Goal: Task Accomplishment & Management: Manage account settings

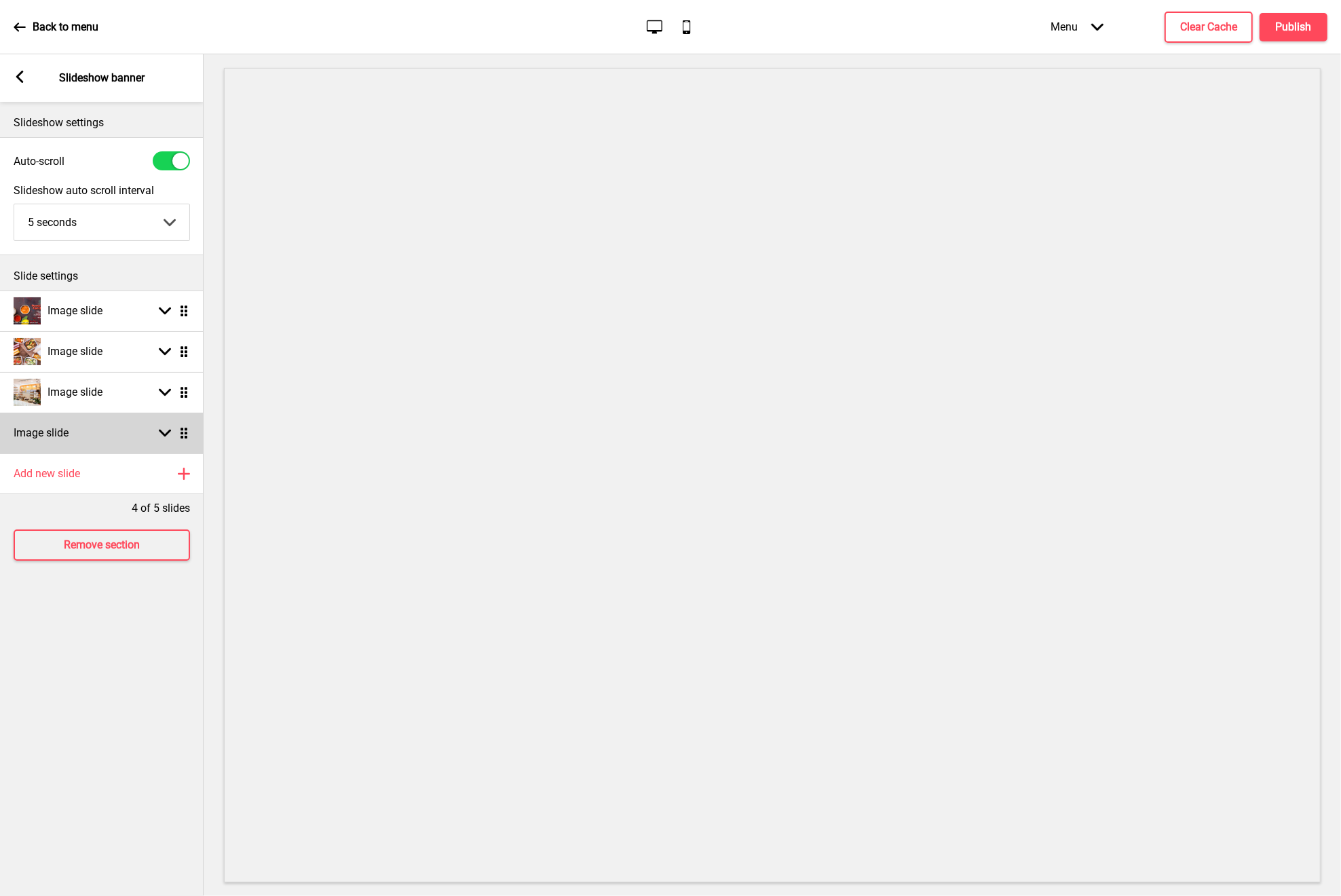
click at [164, 439] on div "Image slide Arrow down Drag" at bounding box center [102, 433] width 204 height 40
select select "right"
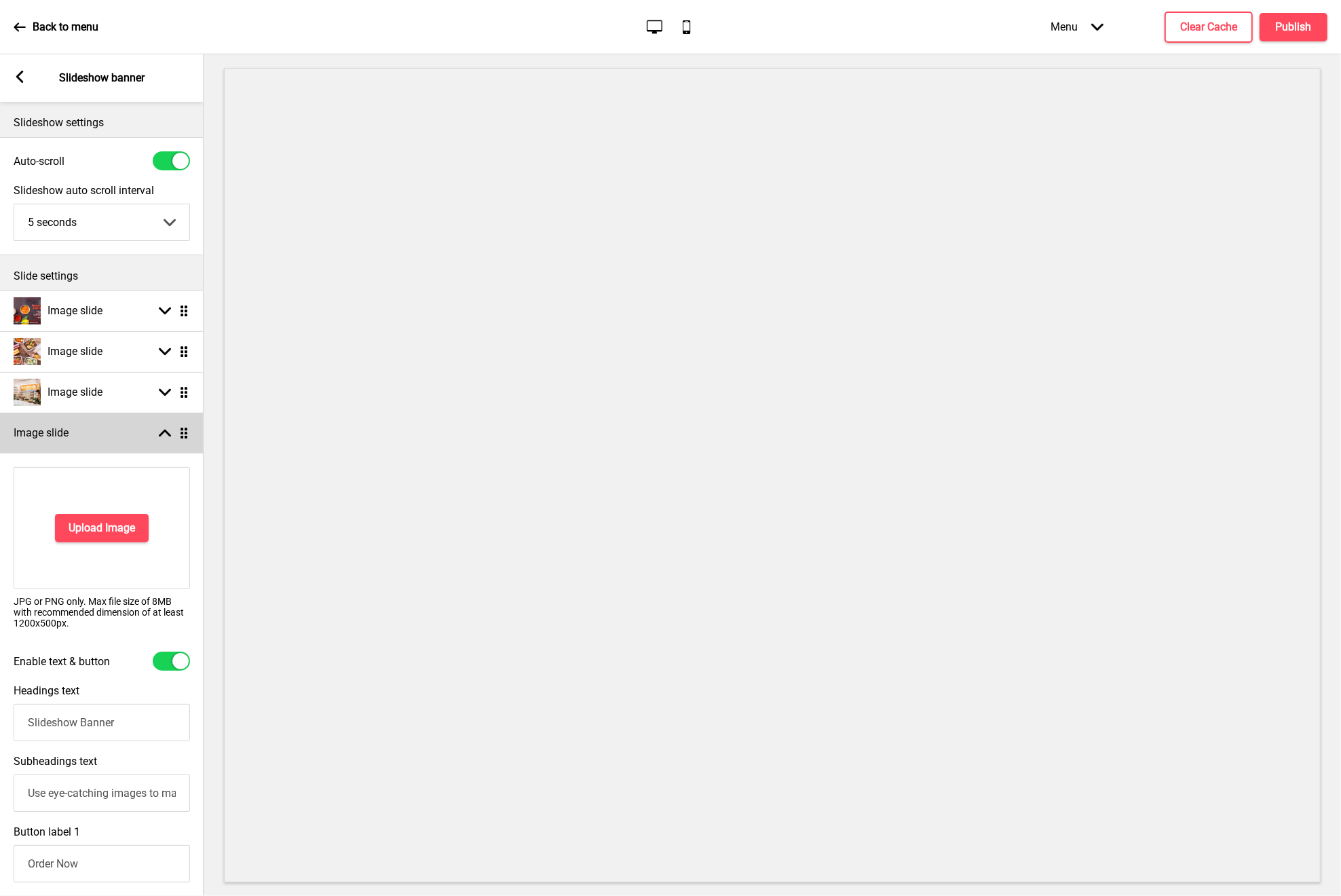
click at [164, 439] on div "Image slide Arrow up Drag" at bounding box center [102, 433] width 204 height 40
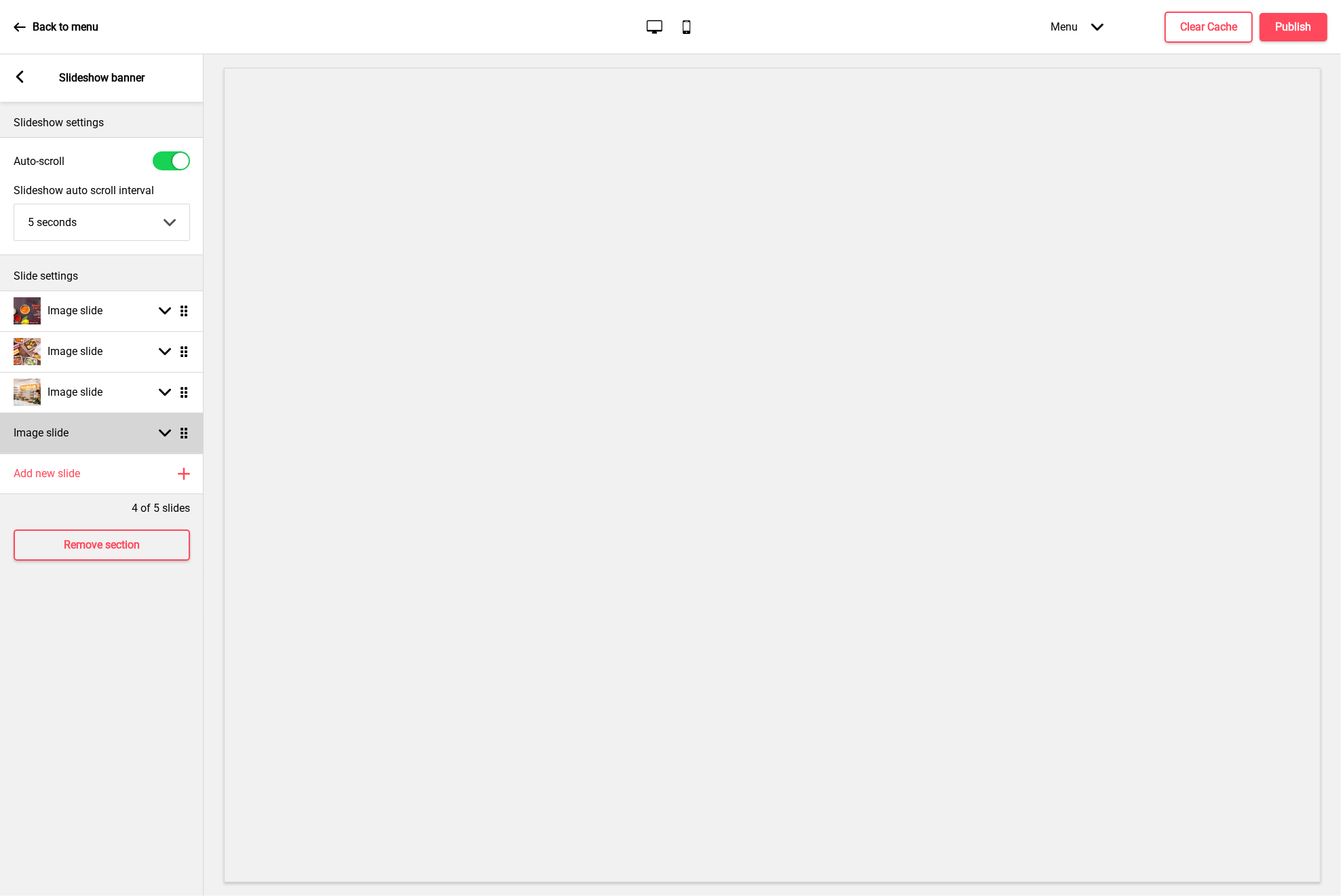
click at [159, 435] on rect at bounding box center [164, 433] width 12 height 12
select select "right"
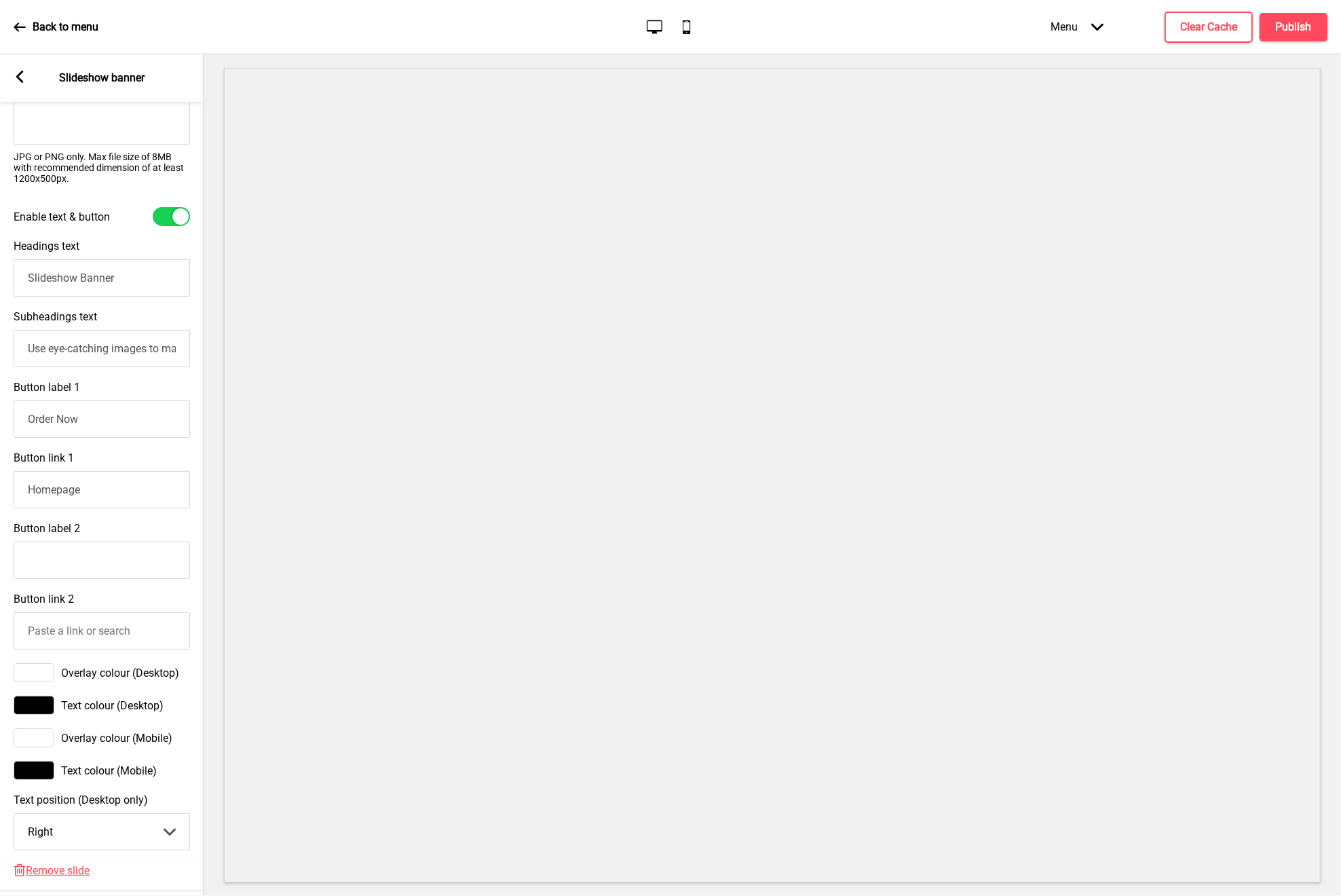
scroll to position [516, 0]
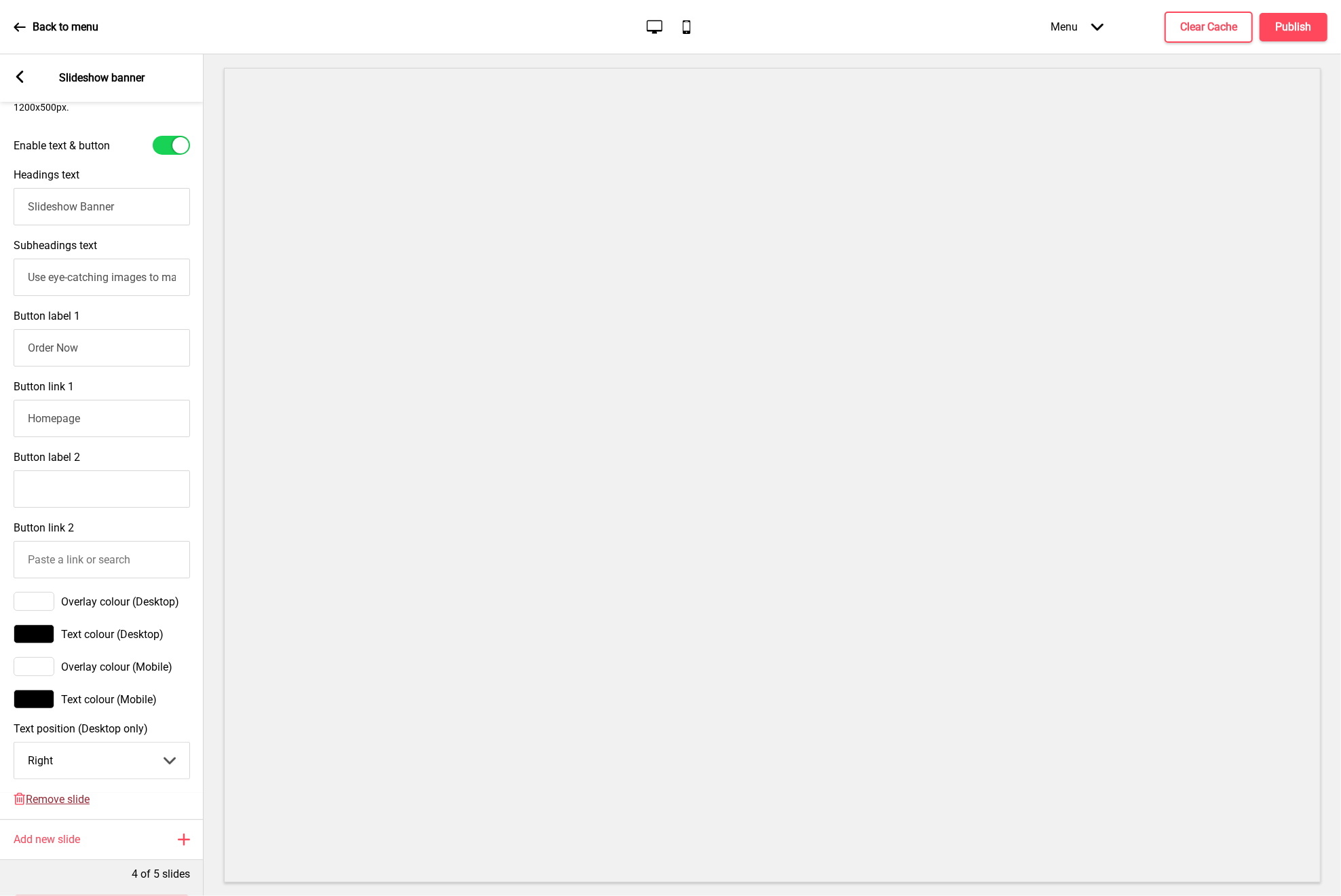
click at [73, 794] on span "Remove slide" at bounding box center [58, 799] width 63 height 13
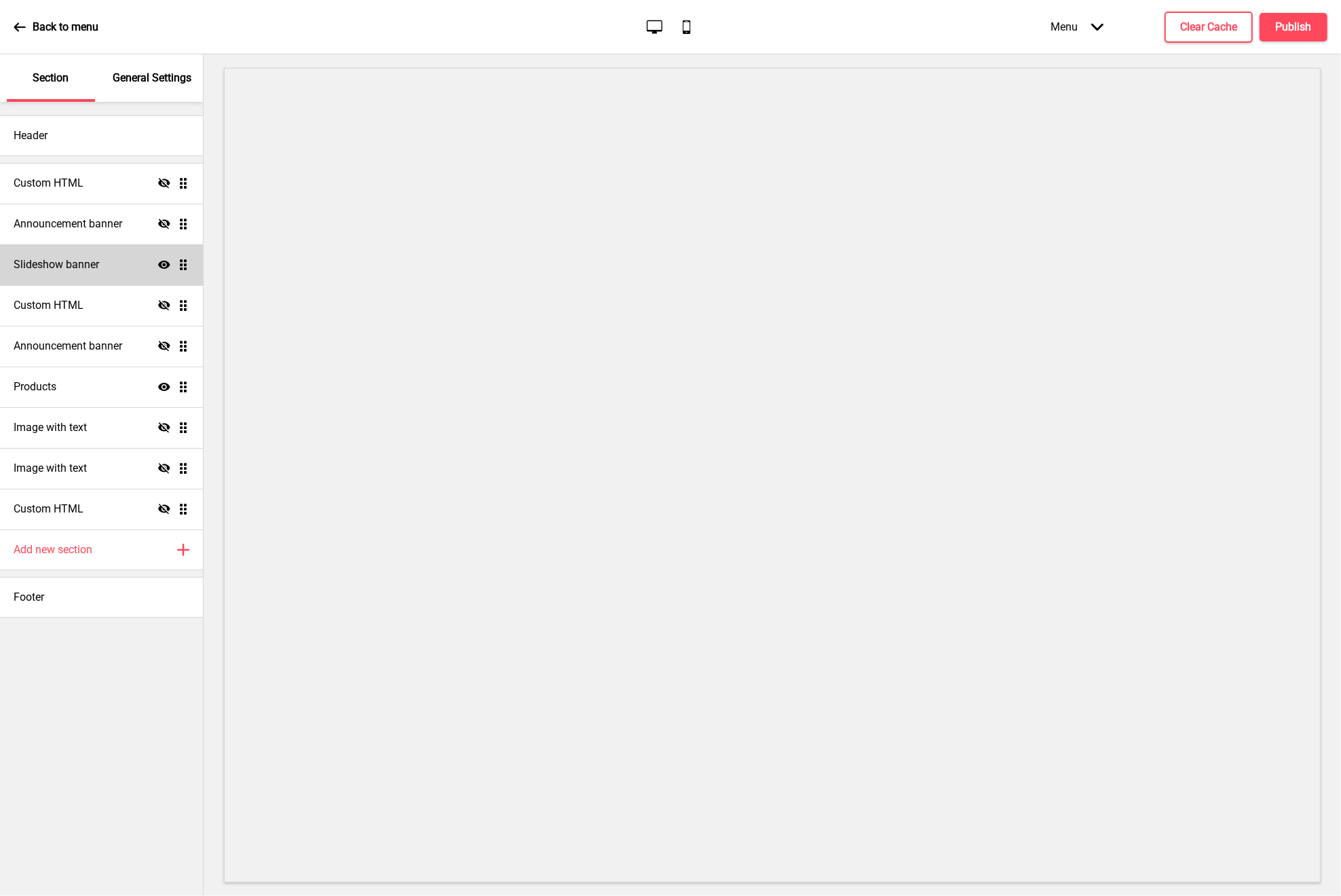
click at [107, 271] on div "Slideshow banner Show Drag" at bounding box center [102, 264] width 203 height 40
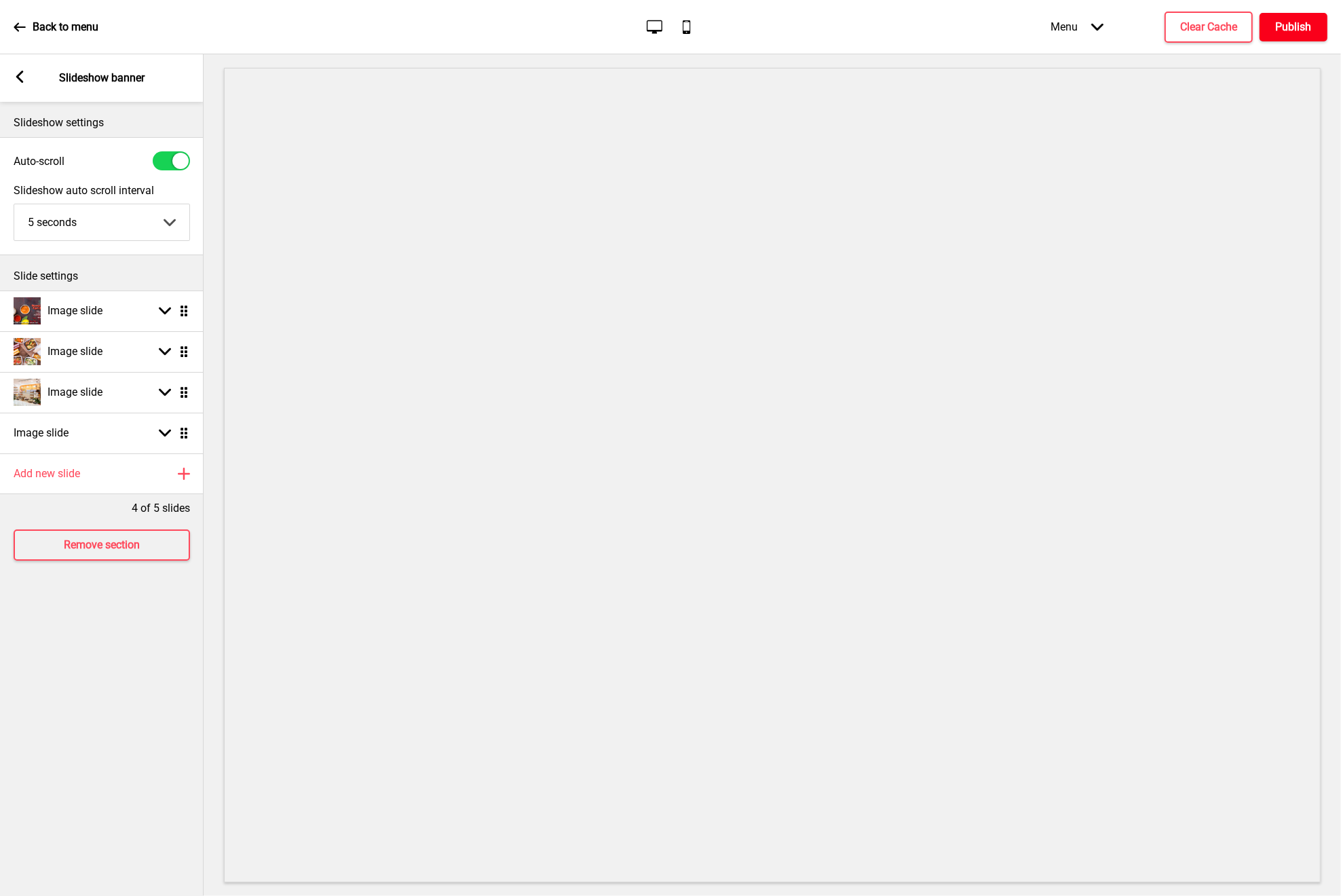
click at [1286, 25] on h4 "Publish" at bounding box center [1293, 27] width 36 height 15
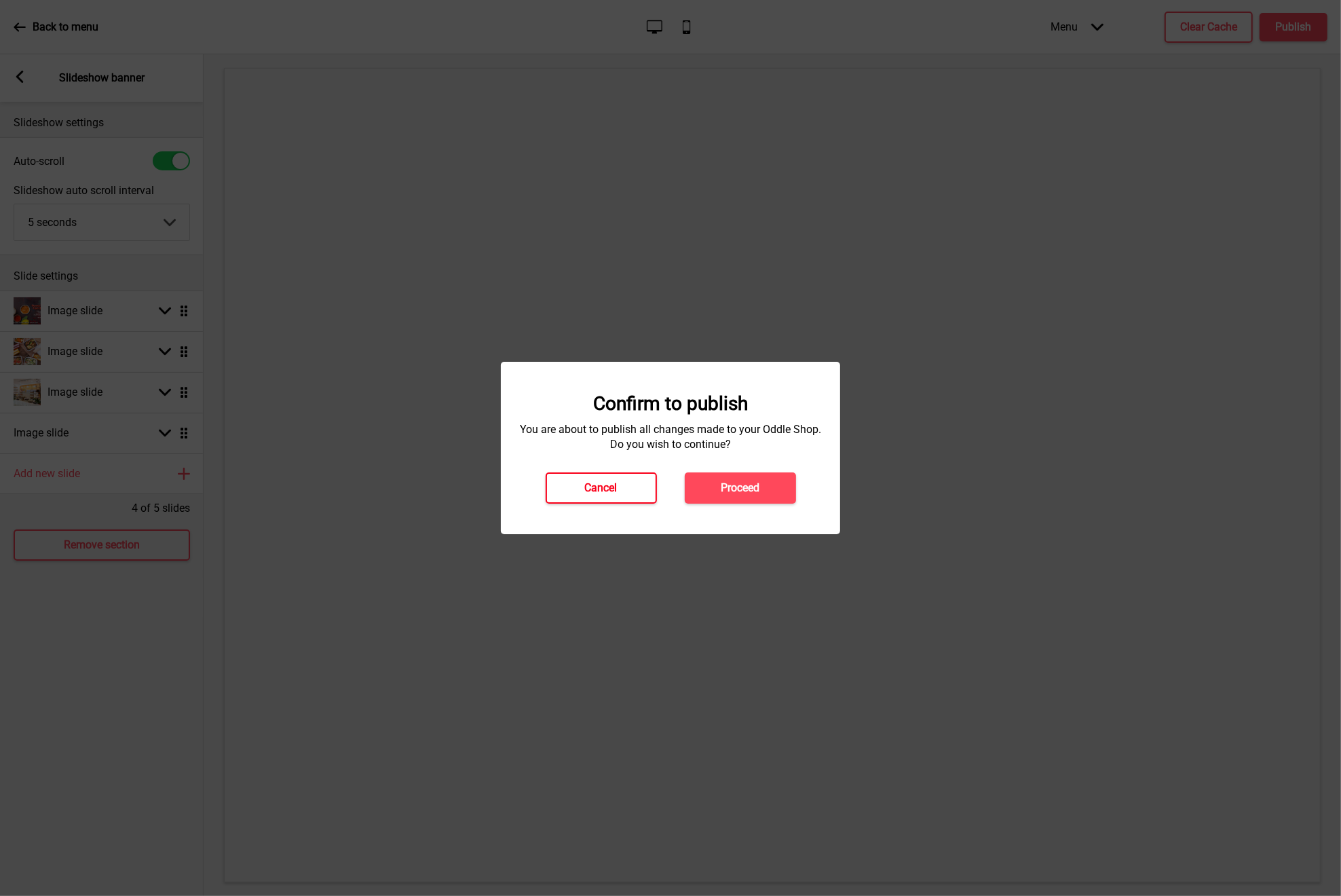
click at [578, 482] on button "Cancel" at bounding box center [601, 487] width 111 height 31
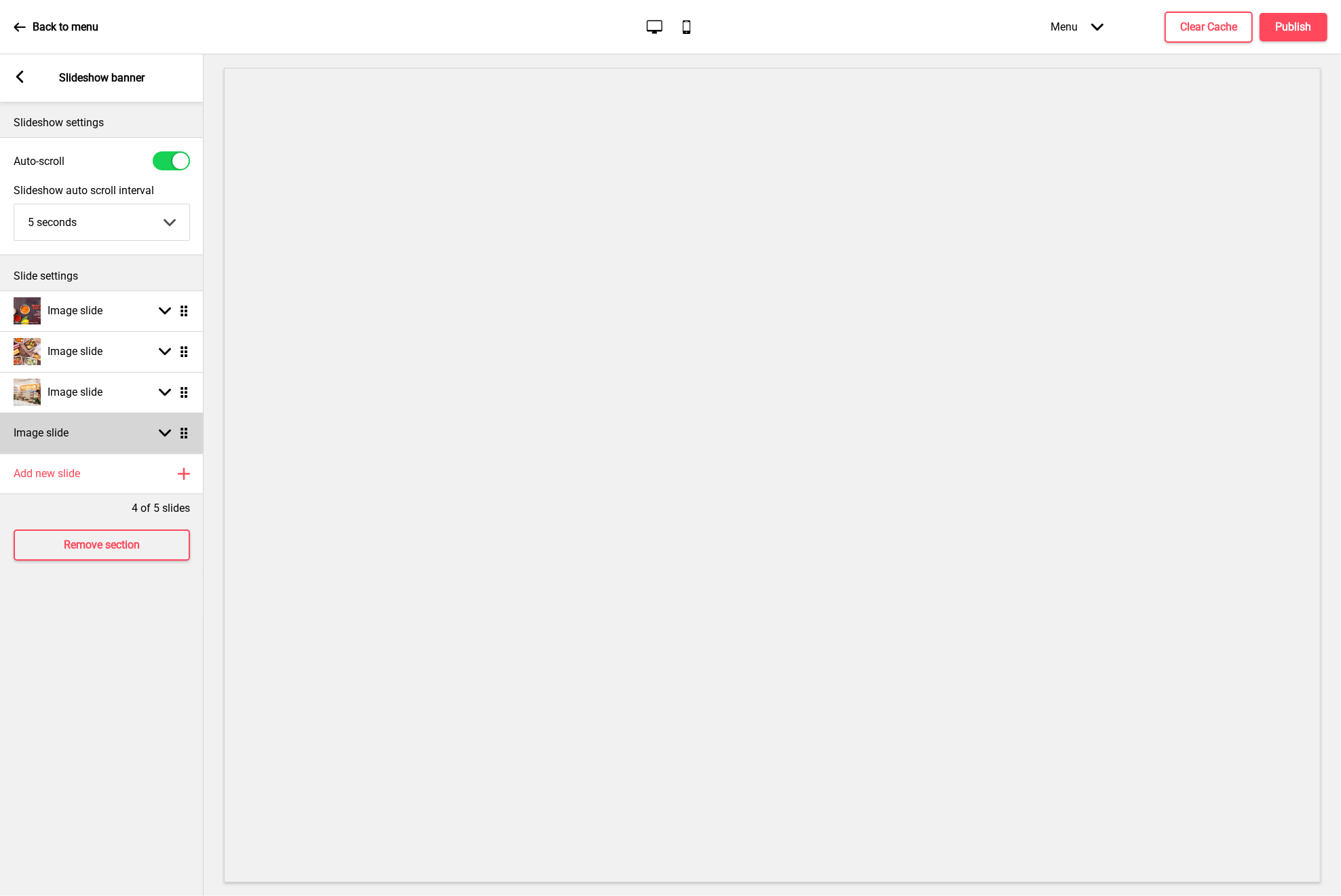
click at [148, 439] on div "Image slide Arrow down Drag" at bounding box center [102, 433] width 204 height 40
select select "right"
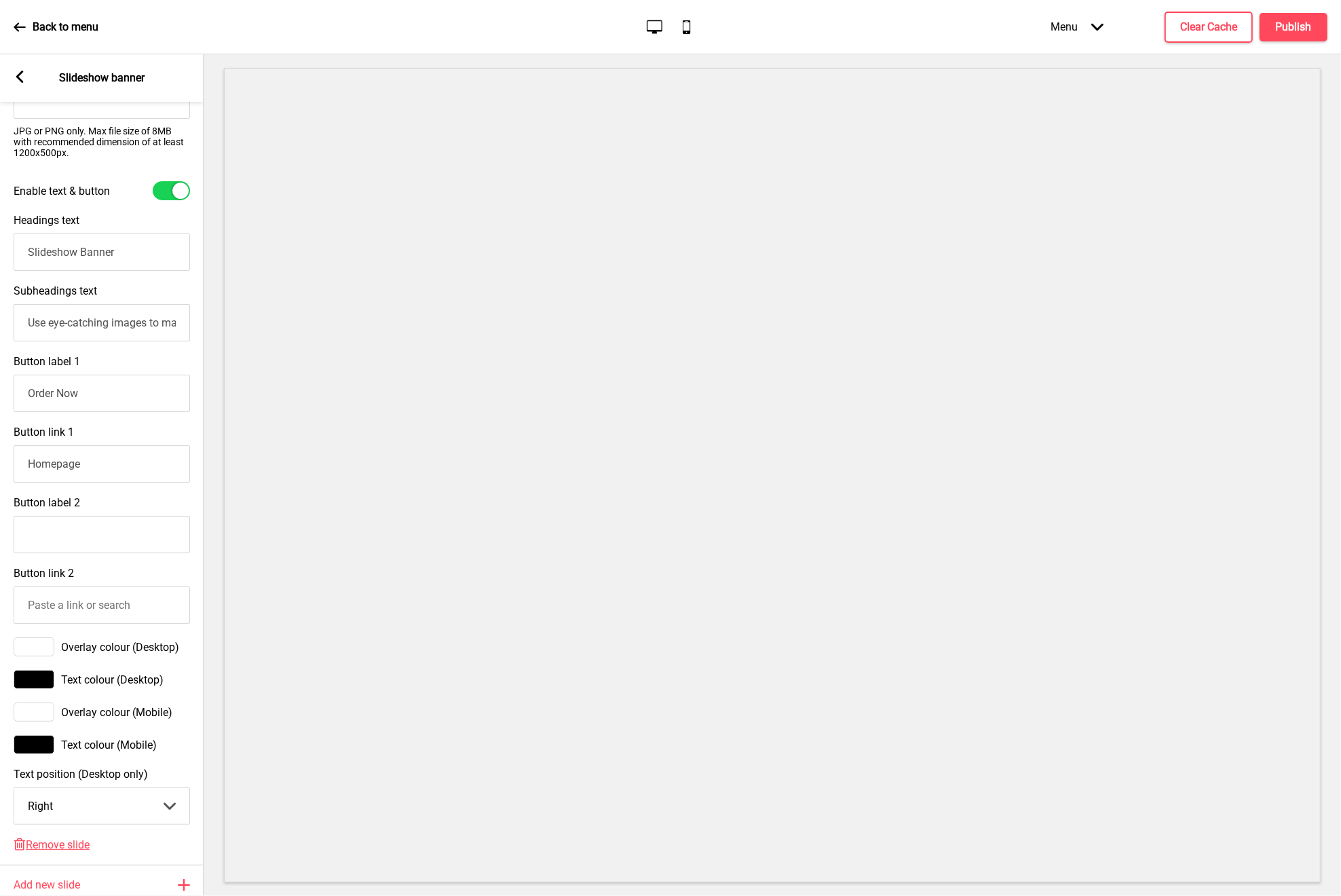
scroll to position [586, 0]
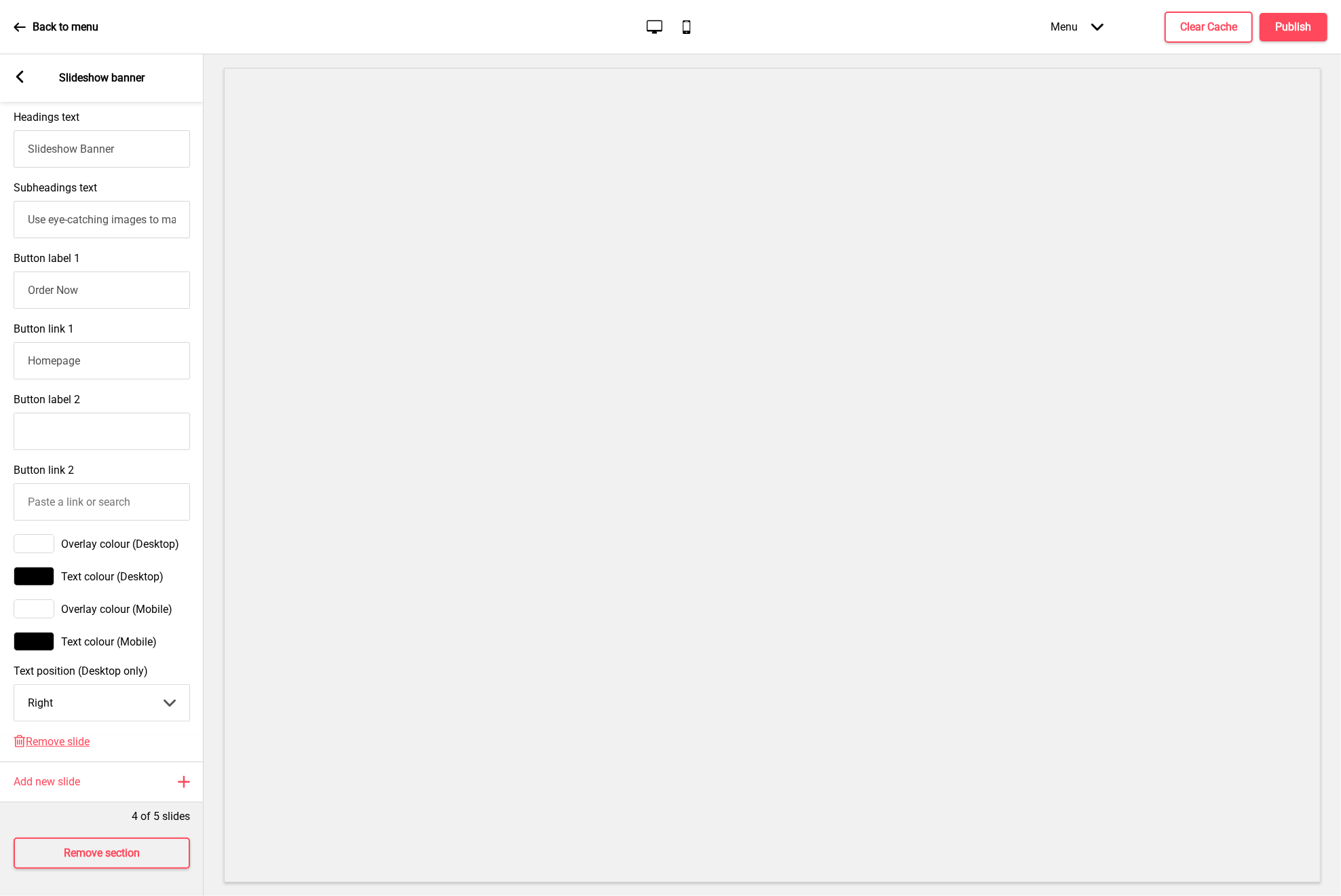
click at [63, 720] on div "Upload Image JPG or PNG only. Max file size of 8MB with recommended dimension o…" at bounding box center [102, 308] width 204 height 856
click at [67, 735] on span "Remove slide" at bounding box center [58, 741] width 63 height 13
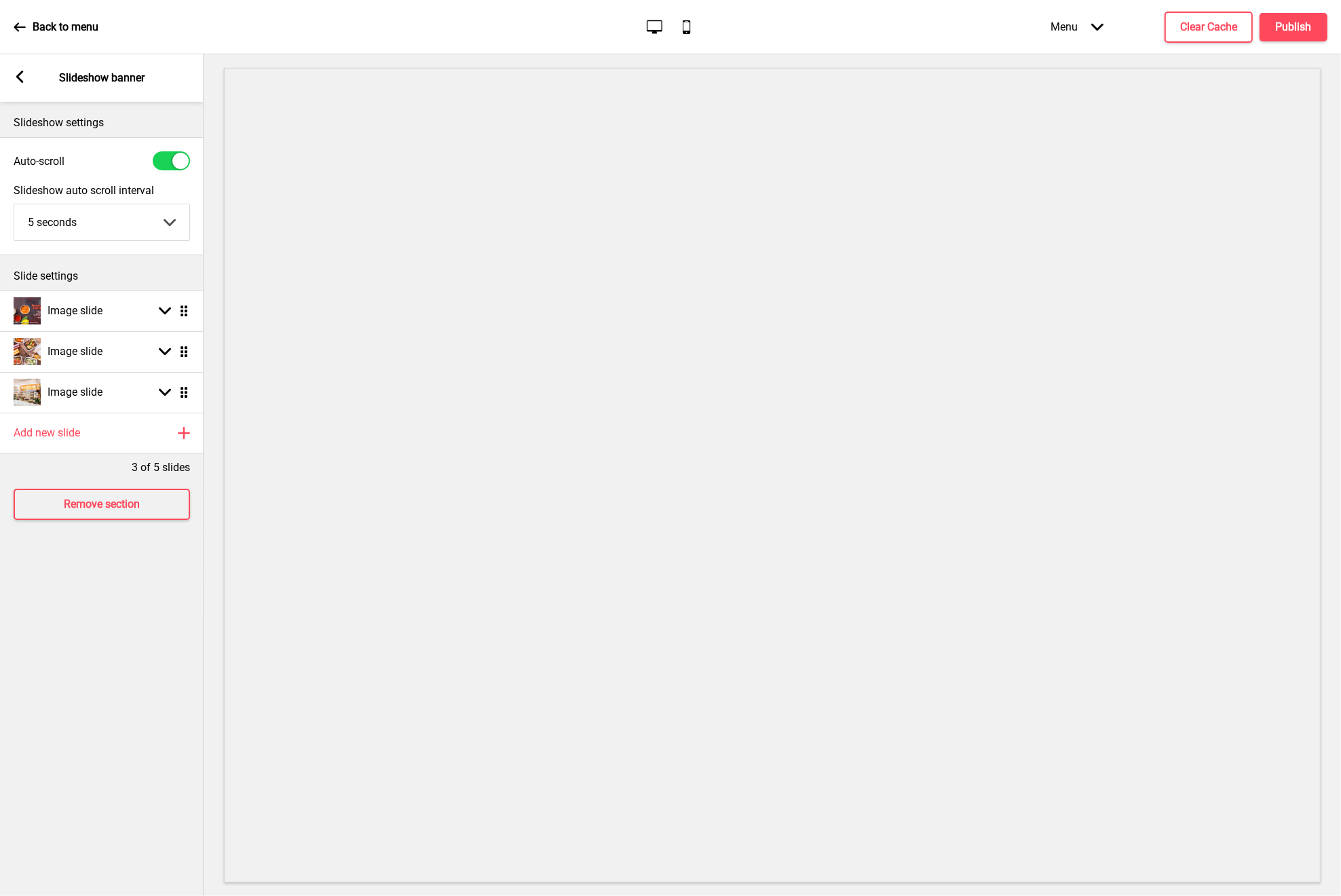
scroll to position [0, 0]
click at [1283, 28] on h4 "Publish" at bounding box center [1293, 27] width 36 height 15
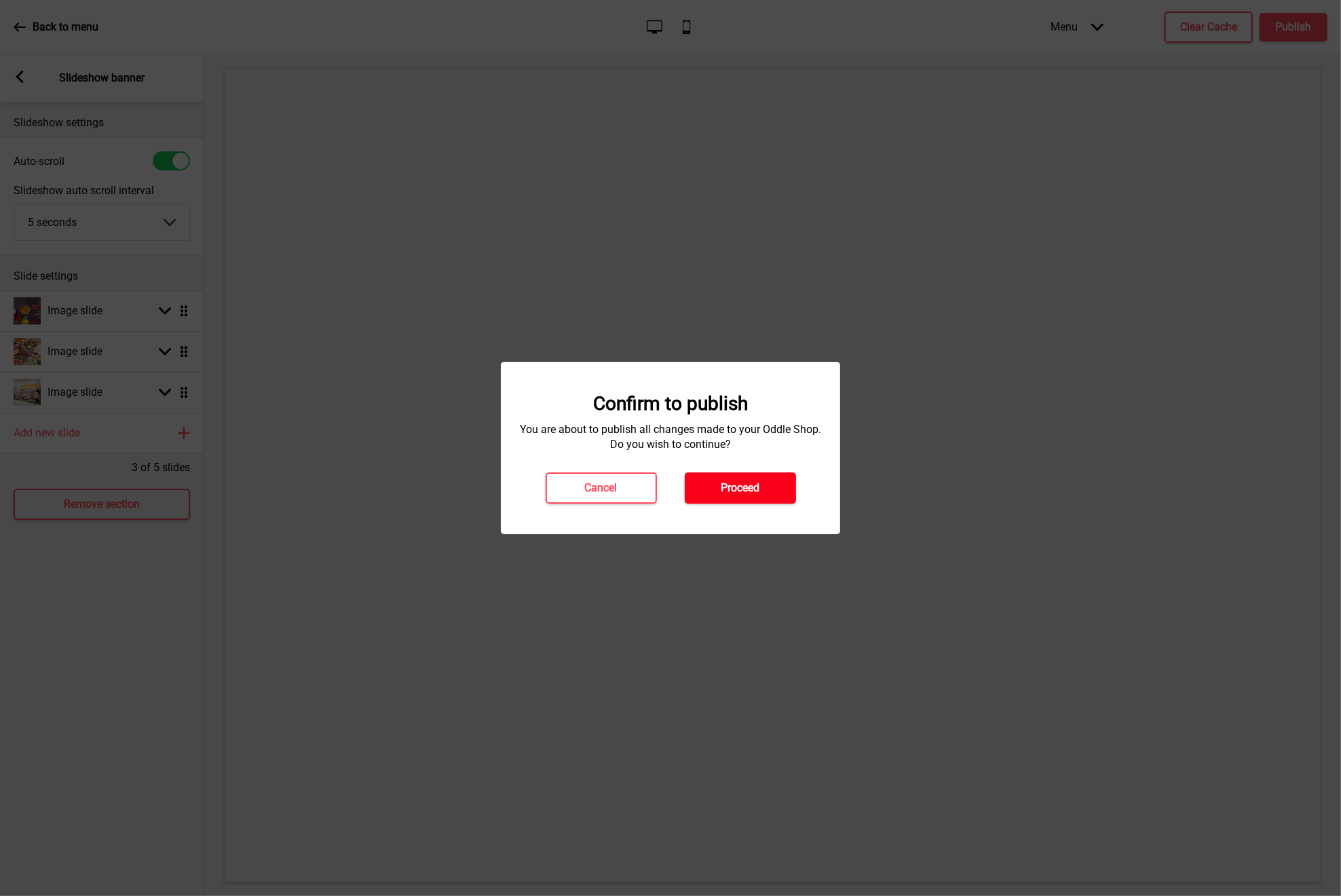
click at [763, 486] on button "Proceed" at bounding box center [740, 487] width 111 height 31
